Goal: Information Seeking & Learning: Understand process/instructions

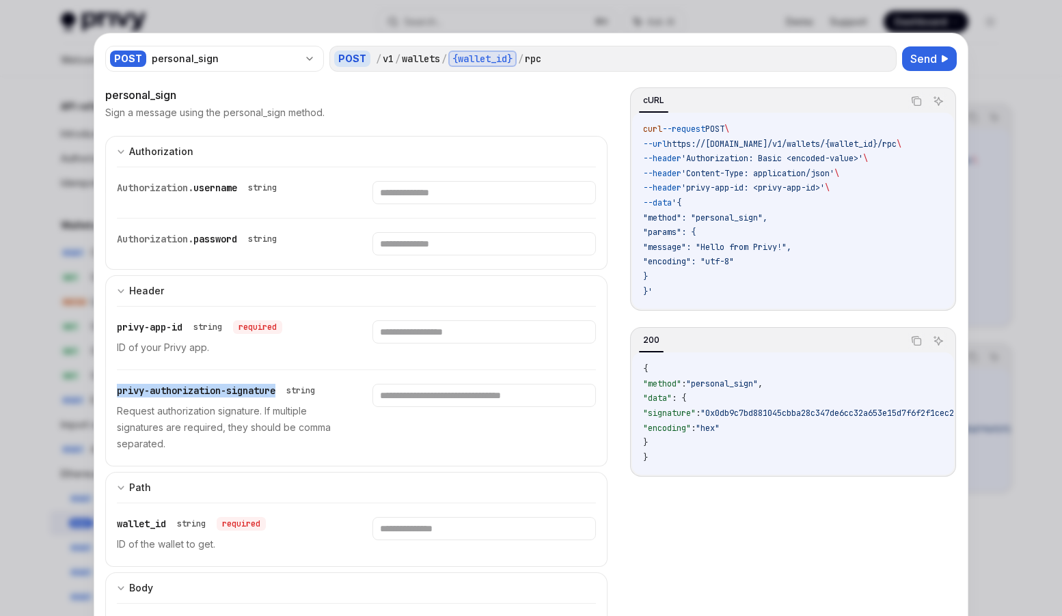
drag, startPoint x: 282, startPoint y: 389, endPoint x: 117, endPoint y: 385, distance: 164.7
click at [117, 385] on span "privy-authorization-signature" at bounding box center [196, 391] width 159 height 12
copy span "privy-authorization-signature"
click at [21, 310] on div at bounding box center [531, 308] width 1062 height 616
type textarea "*"
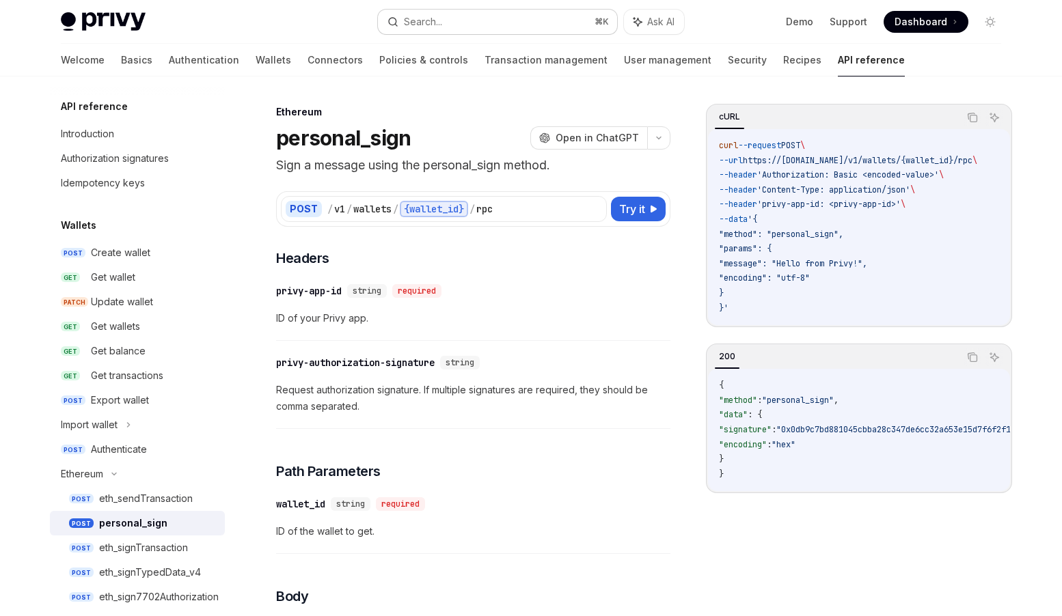
click at [521, 19] on button "Search... ⌘ K" at bounding box center [497, 22] width 239 height 25
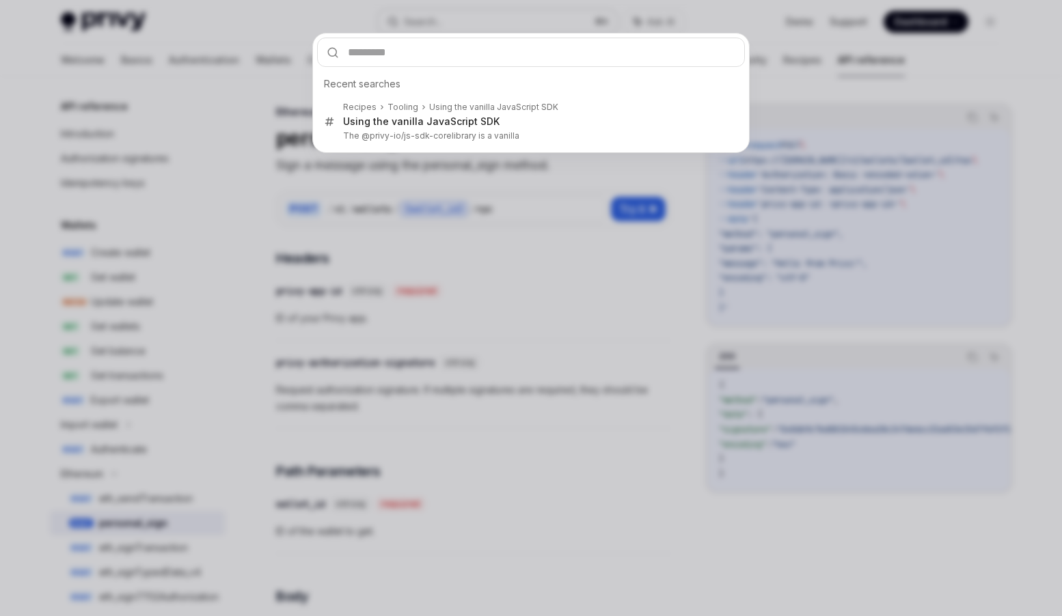
type input "**********"
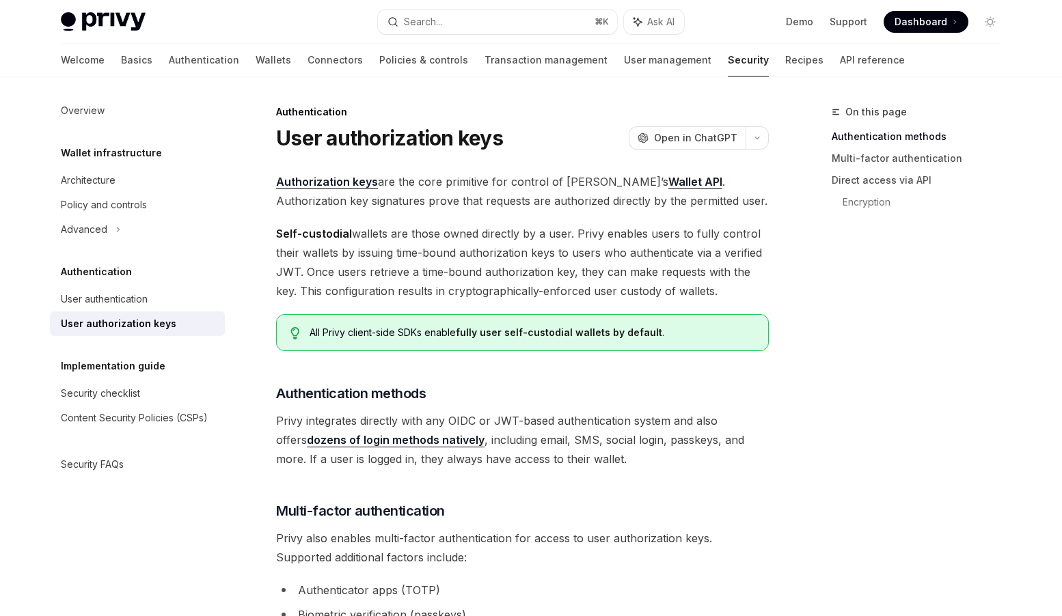
scroll to position [4, 0]
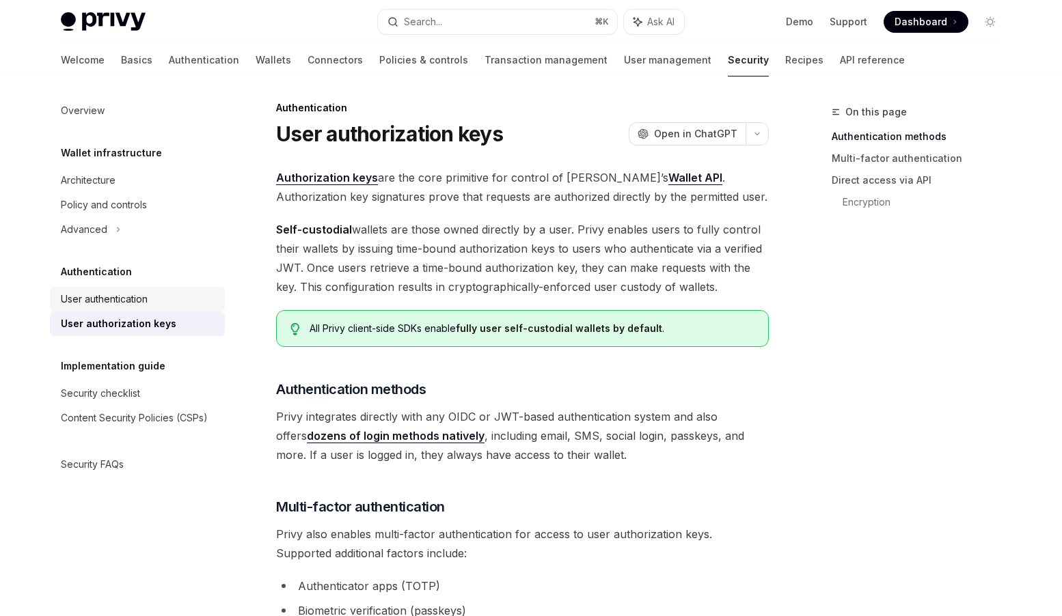
click at [136, 296] on div "User authentication" at bounding box center [104, 299] width 87 height 16
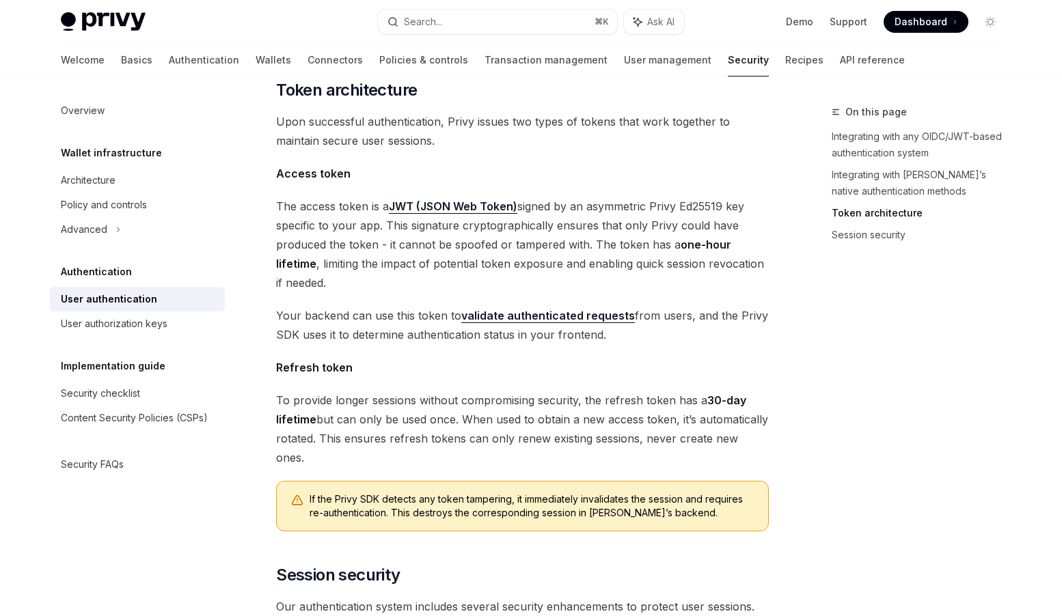
scroll to position [739, 0]
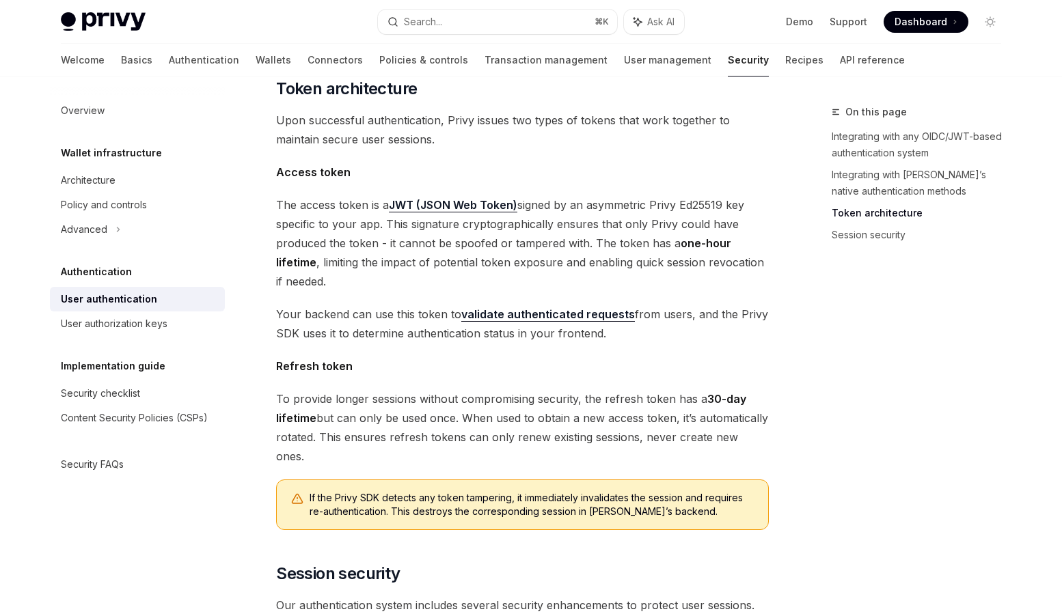
click at [508, 308] on link "validate authenticated requests" at bounding box center [548, 315] width 174 height 14
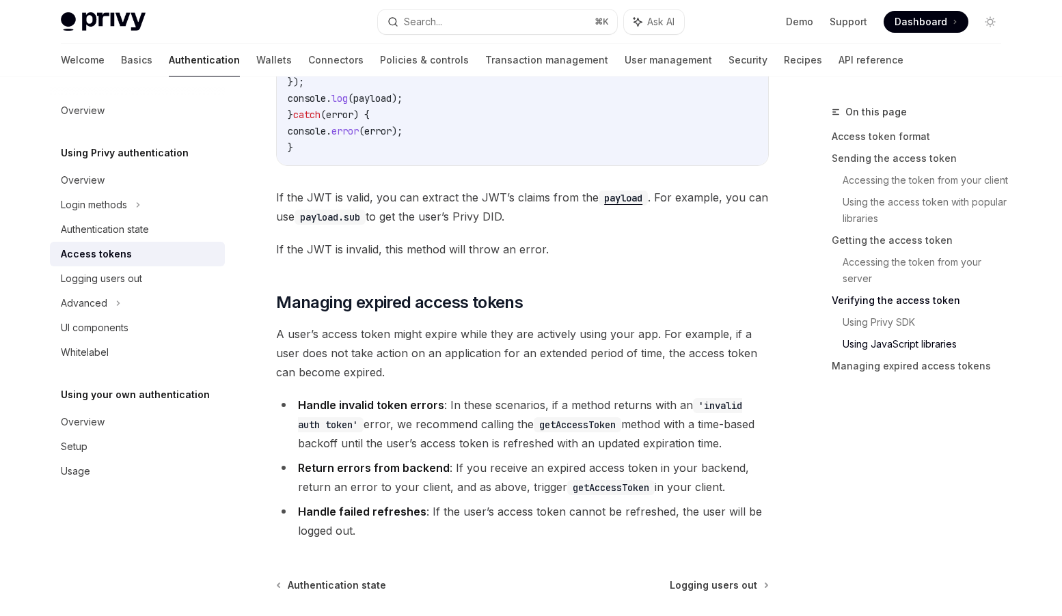
scroll to position [3545, 0]
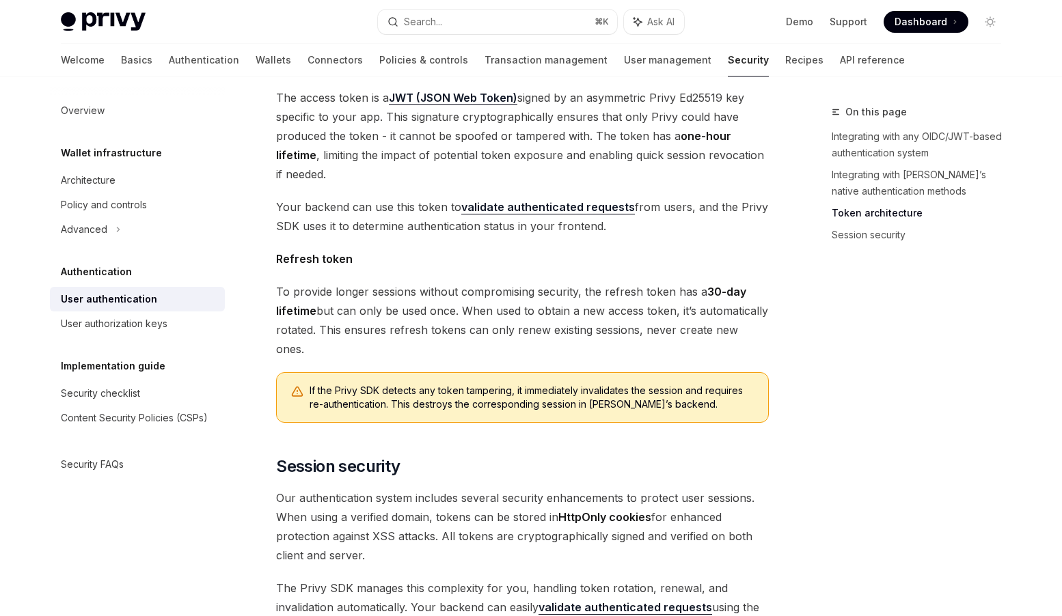
scroll to position [1079, 0]
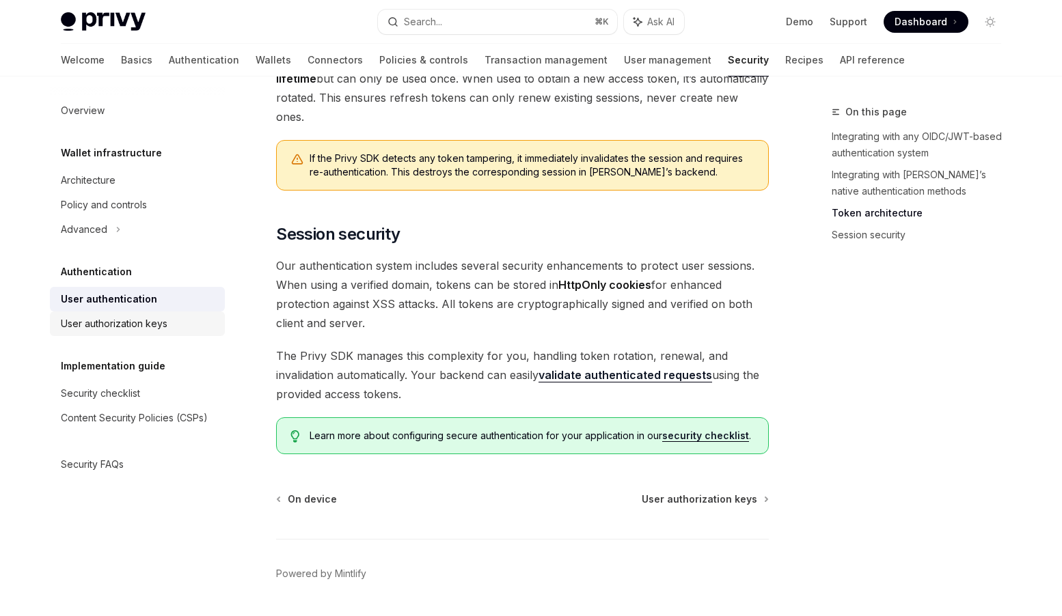
click at [135, 325] on div "User authorization keys" at bounding box center [114, 324] width 107 height 16
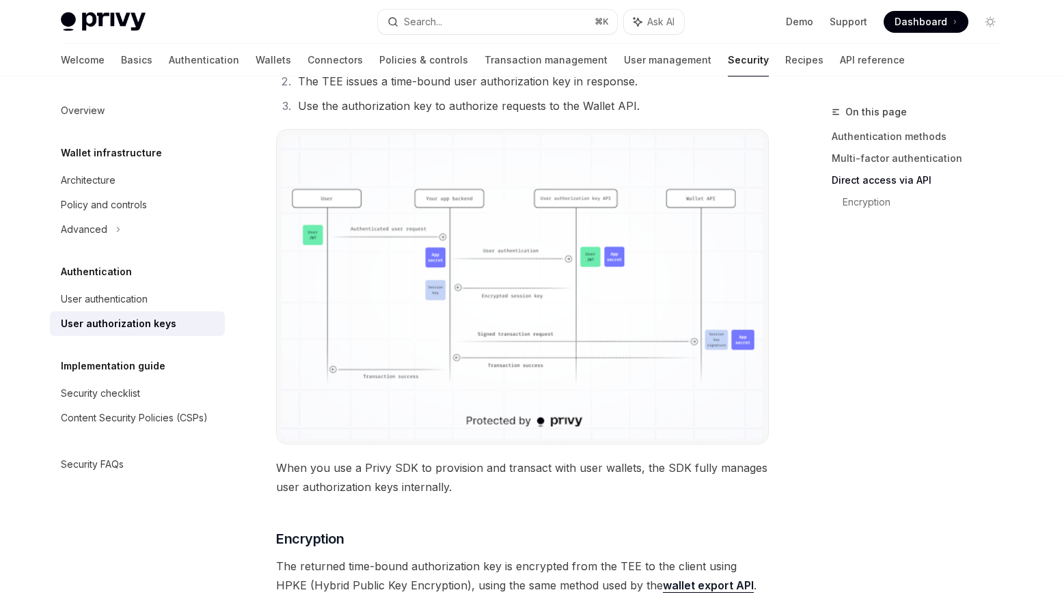
scroll to position [1022, 0]
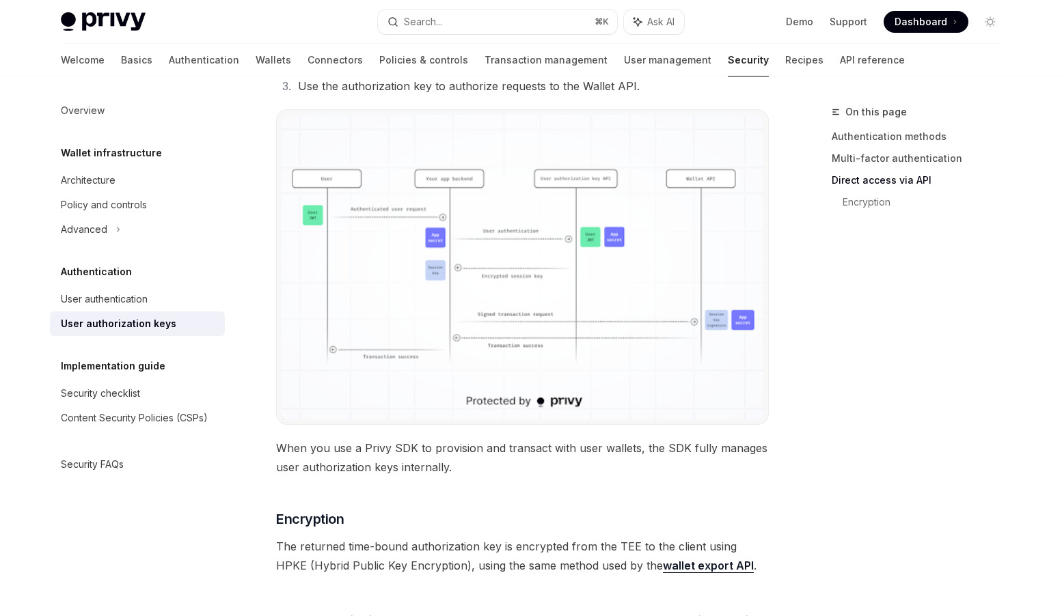
click at [442, 127] on img at bounding box center [523, 267] width 482 height 305
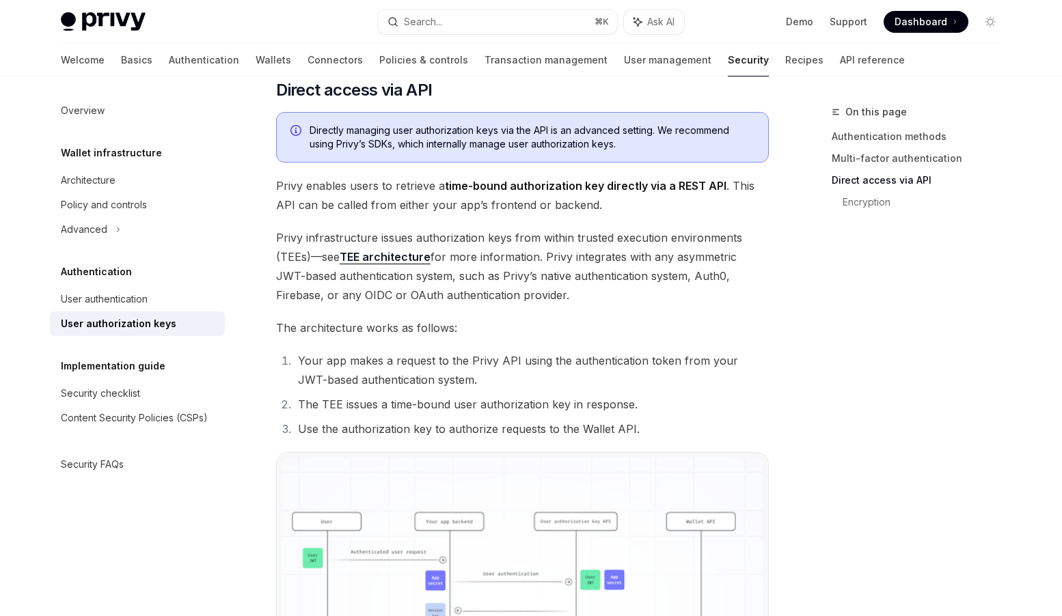
scroll to position [648, 0]
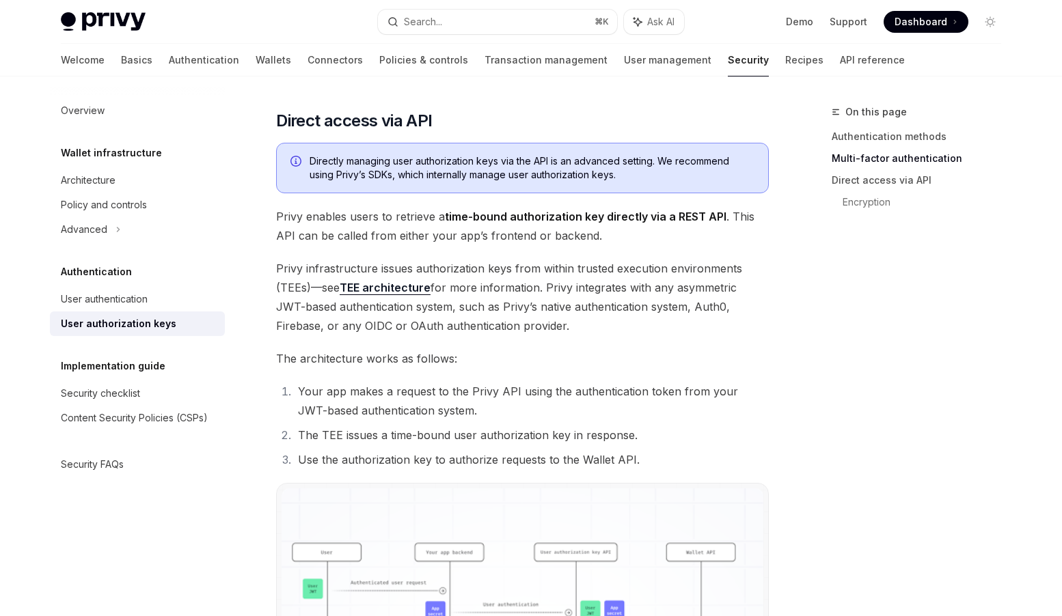
click at [551, 344] on div "Authorization keys are the core primitive for control of [PERSON_NAME]’s Wallet…" at bounding box center [522, 236] width 493 height 1425
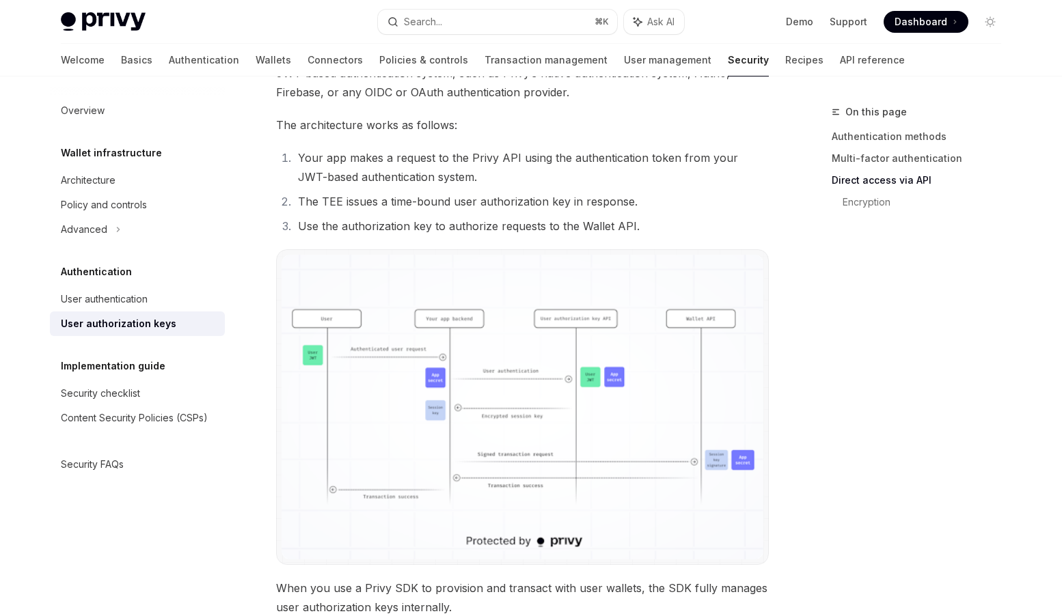
scroll to position [1184, 0]
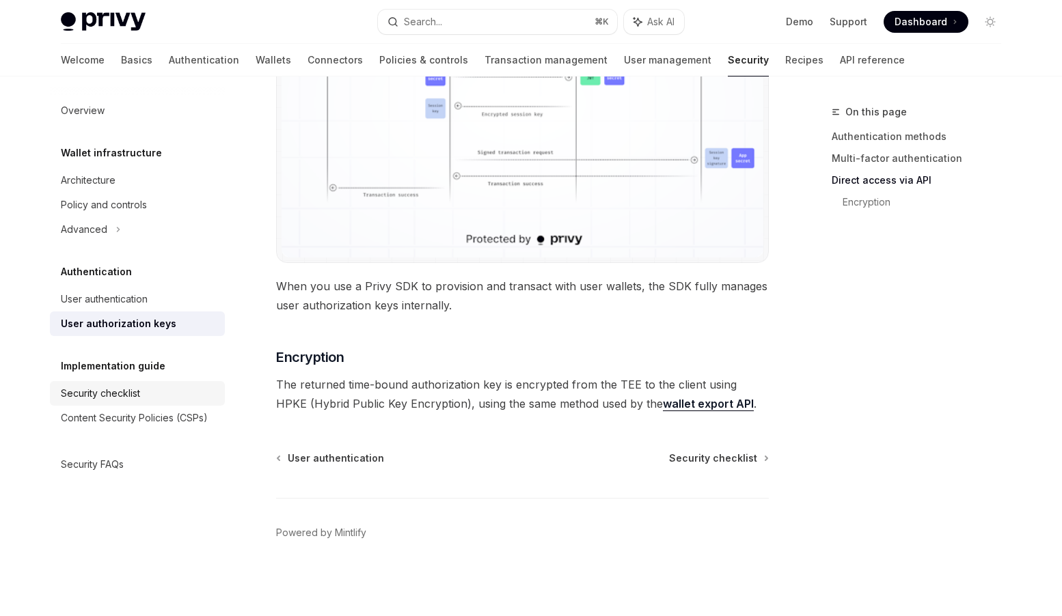
click at [136, 392] on div "Security checklist" at bounding box center [100, 393] width 79 height 16
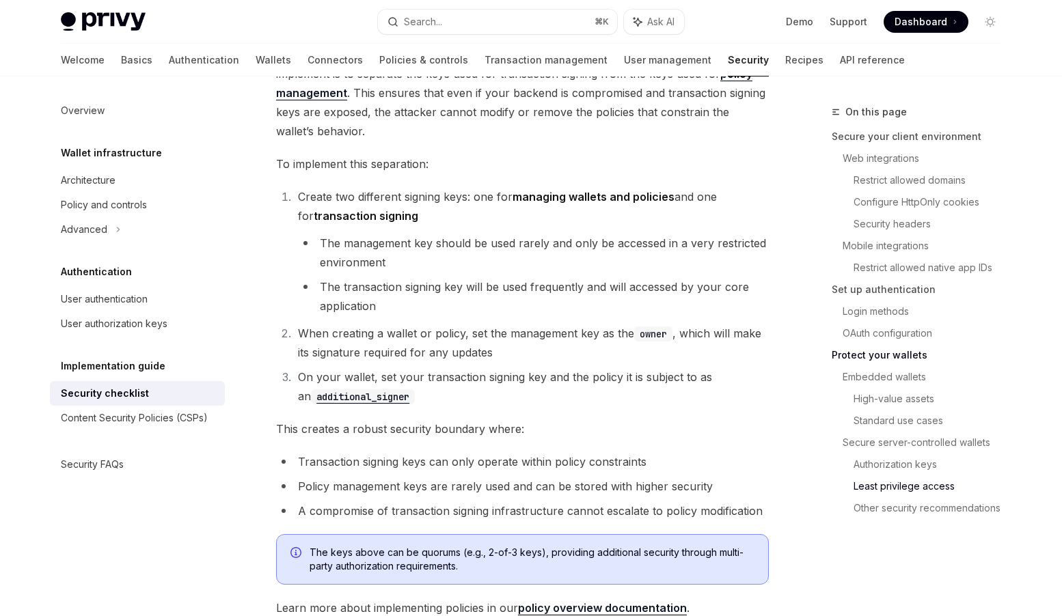
scroll to position [2875, 0]
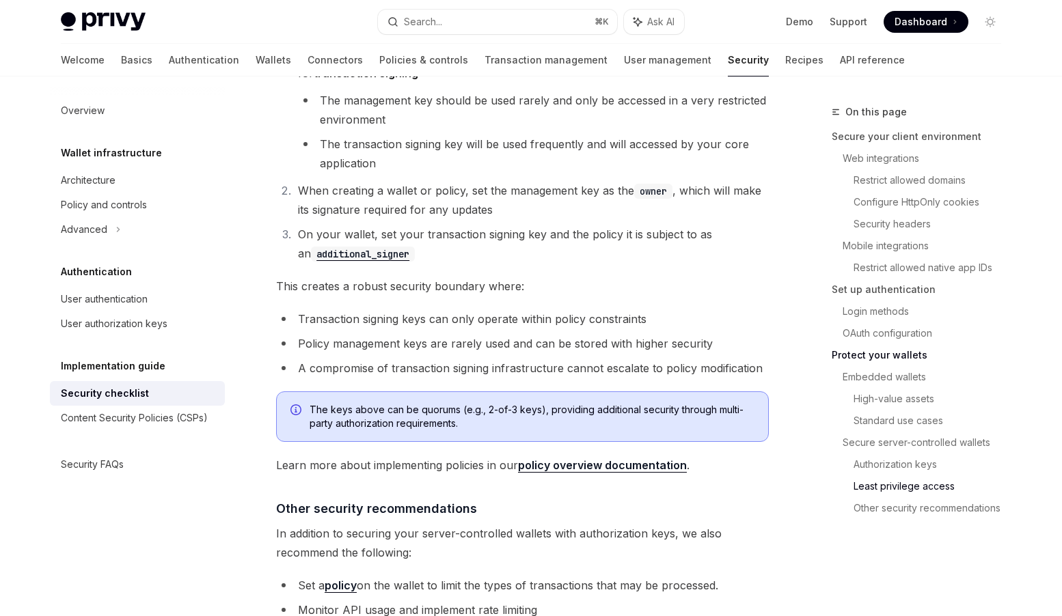
click at [497, 225] on li "On your wallet, set your transaction signing key and the policy it is subject t…" at bounding box center [531, 244] width 475 height 38
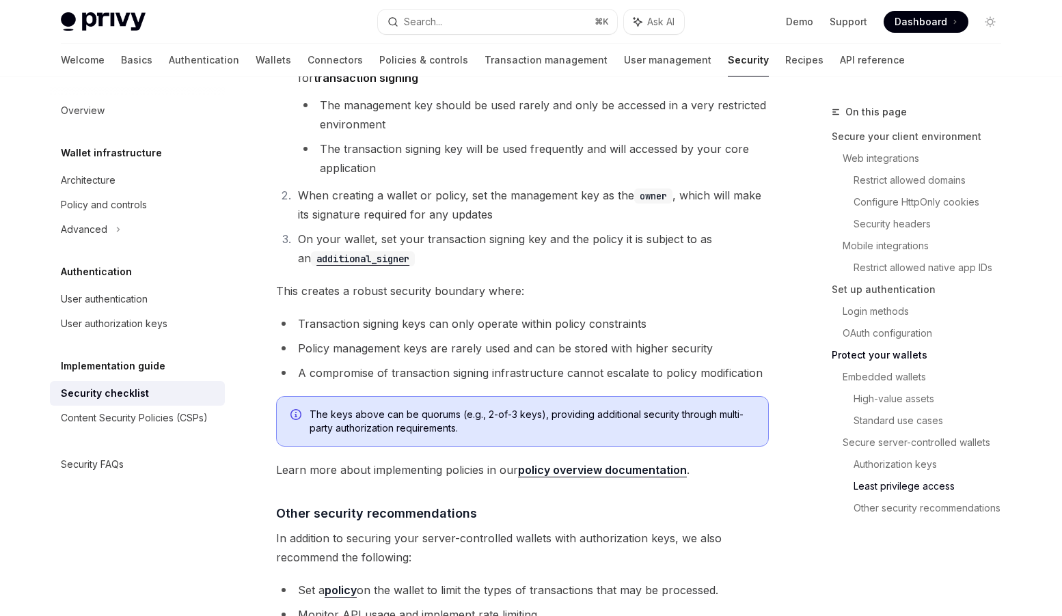
scroll to position [2890, 0]
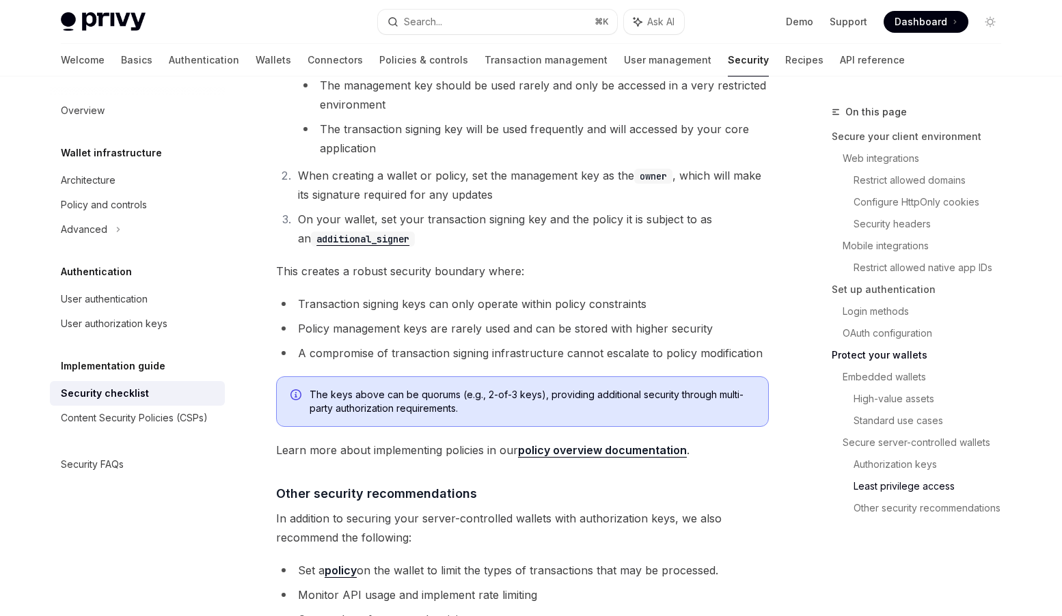
click at [381, 232] on code "additional_signer" at bounding box center [363, 239] width 104 height 15
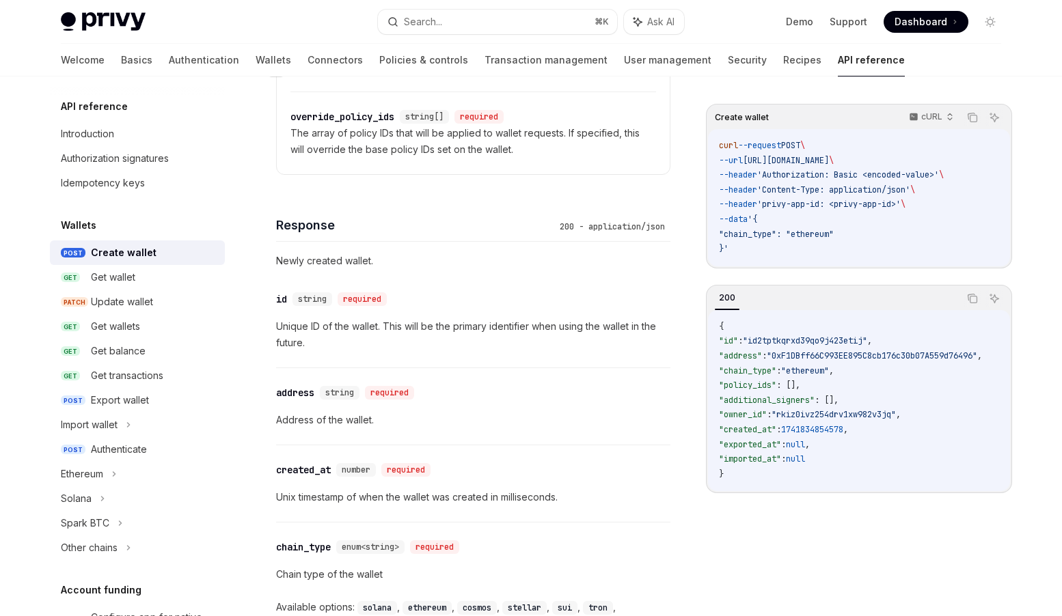
scroll to position [1259, 0]
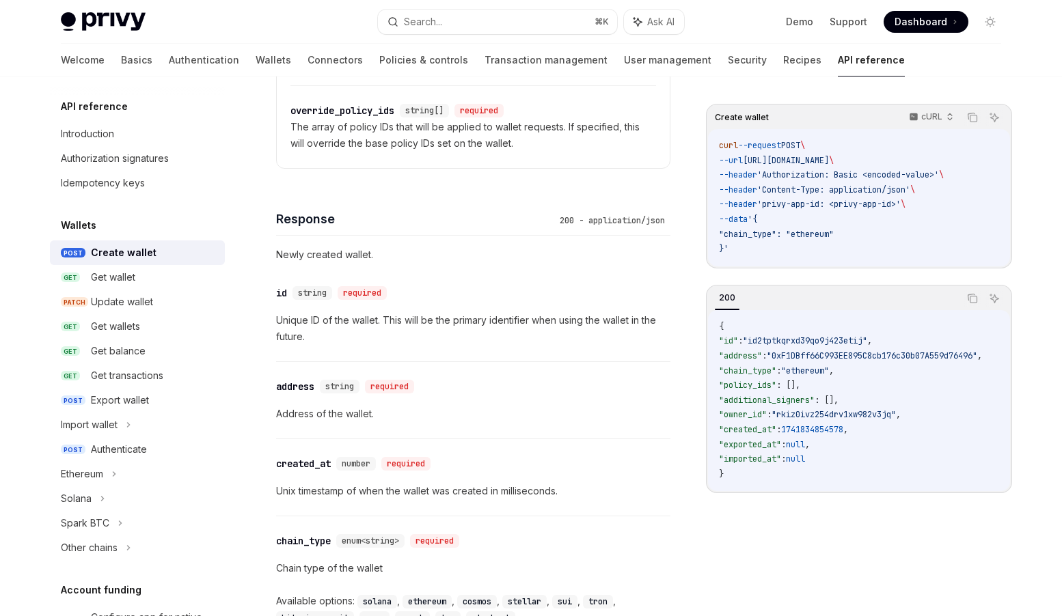
type textarea "*"
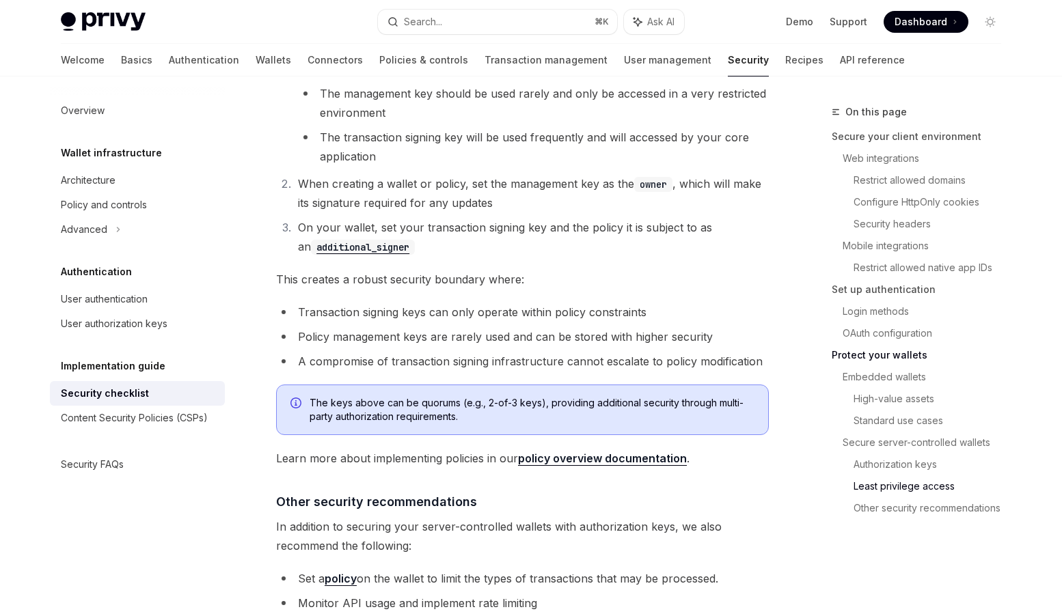
scroll to position [2890, 0]
